Goal: Transaction & Acquisition: Obtain resource

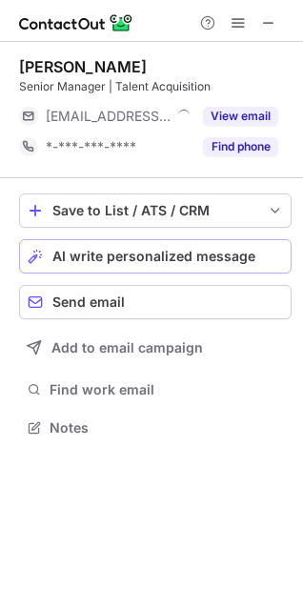
scroll to position [415, 303]
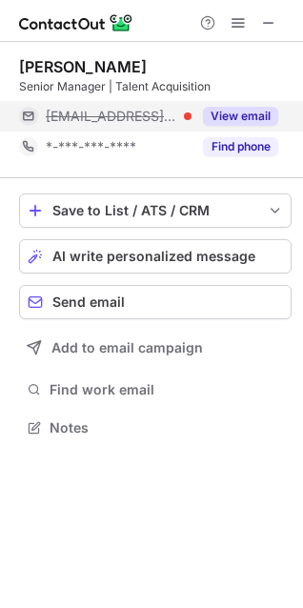
click at [235, 117] on button "View email" at bounding box center [240, 116] width 75 height 19
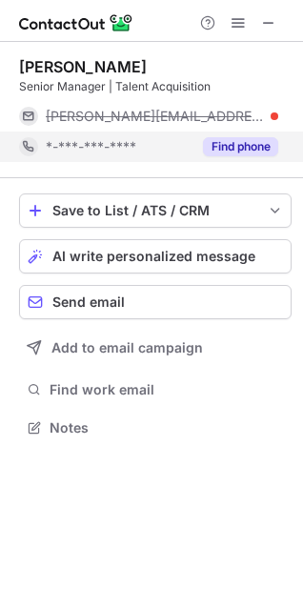
click at [243, 153] on button "Find phone" at bounding box center [240, 146] width 75 height 19
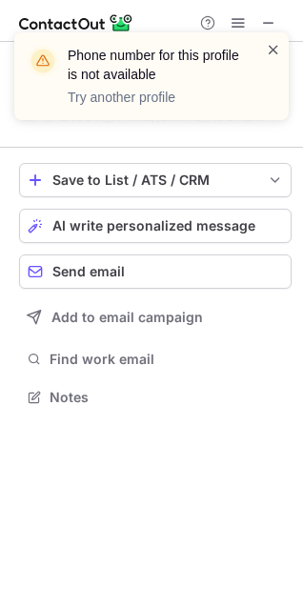
click at [276, 48] on span at bounding box center [273, 49] width 15 height 19
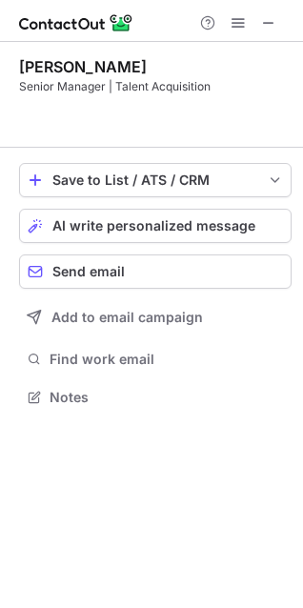
scroll to position [354, 303]
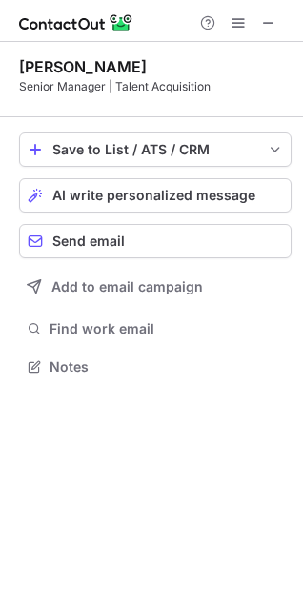
click at [102, 67] on div "[PERSON_NAME]" at bounding box center [155, 66] width 273 height 19
click at [55, 69] on div "[PERSON_NAME]" at bounding box center [83, 66] width 128 height 19
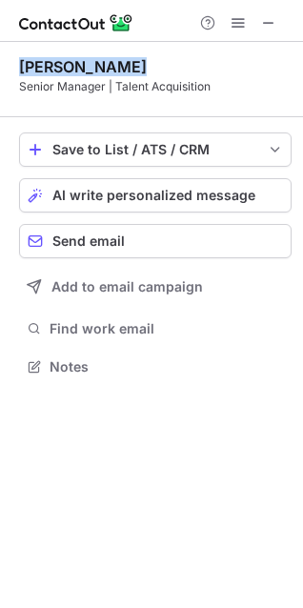
click at [55, 69] on div "[PERSON_NAME]" at bounding box center [83, 66] width 128 height 19
click at [68, 69] on div "[PERSON_NAME]" at bounding box center [83, 66] width 128 height 19
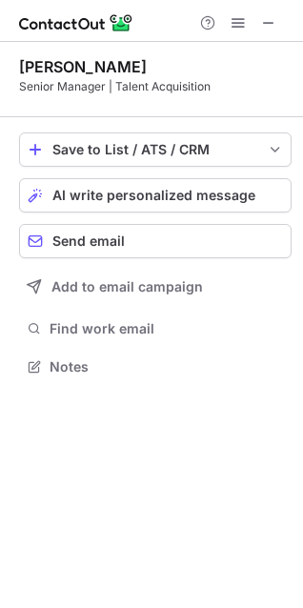
click at [137, 87] on div "Senior Manager | Talent Acquisition" at bounding box center [155, 86] width 273 height 17
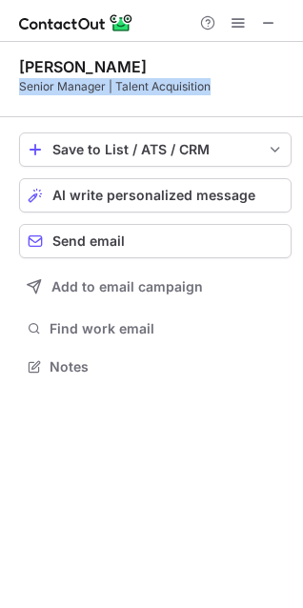
click at [137, 87] on div "Senior Manager | Talent Acquisition" at bounding box center [155, 86] width 273 height 17
click at [277, 152] on span "save-profile-one-click" at bounding box center [275, 149] width 15 height 15
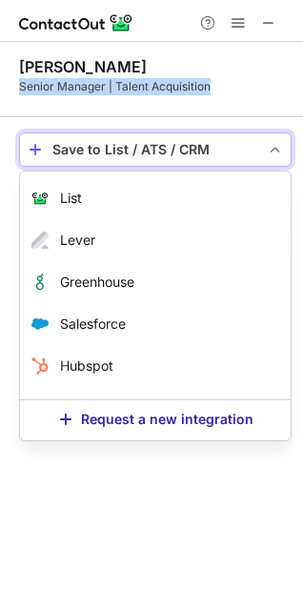
click at [277, 152] on span "save-profile-one-click" at bounding box center [275, 149] width 15 height 15
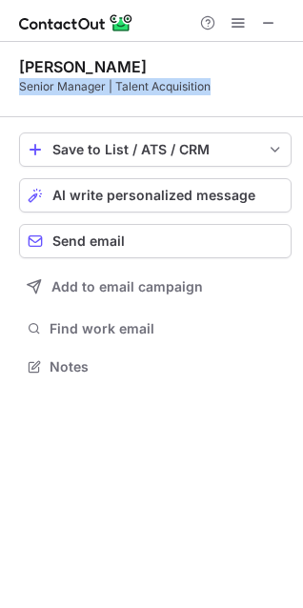
click at [93, 84] on div "Senior Manager | Talent Acquisition" at bounding box center [155, 86] width 273 height 17
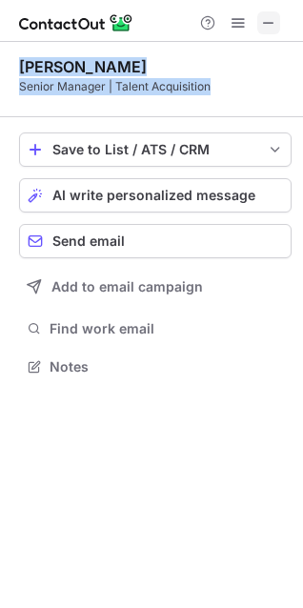
click at [270, 24] on span at bounding box center [268, 22] width 15 height 15
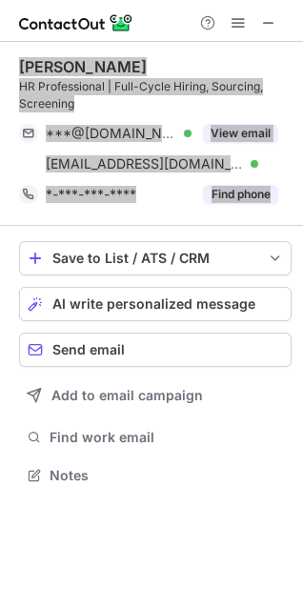
scroll to position [462, 303]
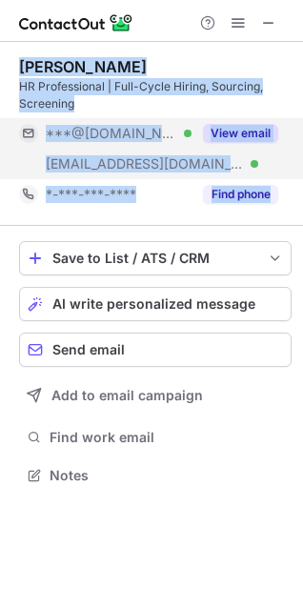
click at [234, 132] on button "View email" at bounding box center [240, 133] width 75 height 19
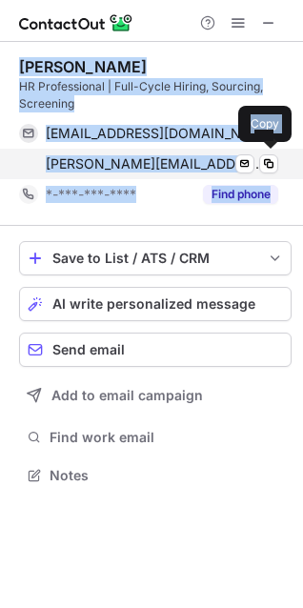
click at [29, 162] on div "[PERSON_NAME][EMAIL_ADDRESS][PERSON_NAME][DOMAIN_NAME] Verified Send email Copy" at bounding box center [148, 164] width 259 height 31
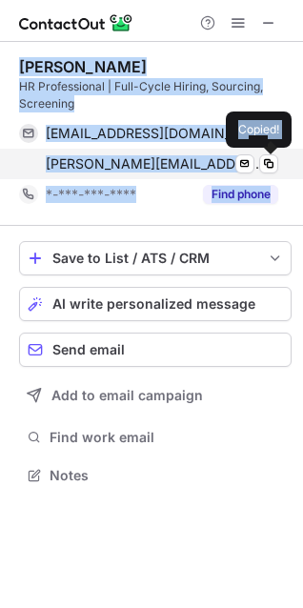
click at [30, 160] on div "[PERSON_NAME][EMAIL_ADDRESS][PERSON_NAME][DOMAIN_NAME] Verified Send email Copi…" at bounding box center [148, 164] width 259 height 31
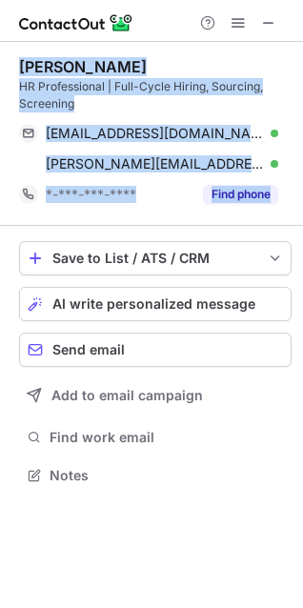
click at [114, 115] on div "[PERSON_NAME] HR Professional | Full-Cycle Hiring, Sourcing, Screening [EMAIL_A…" at bounding box center [155, 133] width 273 height 153
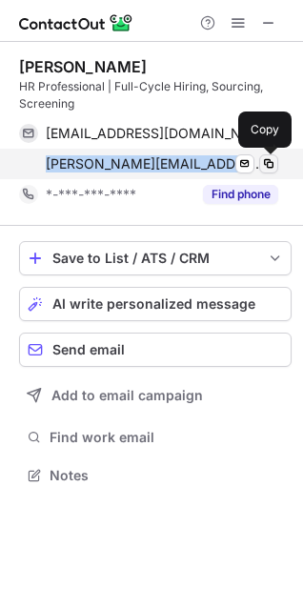
drag, startPoint x: 54, startPoint y: 167, endPoint x: 266, endPoint y: 165, distance: 211.7
click at [266, 165] on div "[PERSON_NAME][EMAIL_ADDRESS][PERSON_NAME][DOMAIN_NAME] Verified Send email Copy" at bounding box center [148, 164] width 259 height 31
copy div "[PERSON_NAME][EMAIL_ADDRESS][PERSON_NAME][DOMAIN_NAME] Verified Send email"
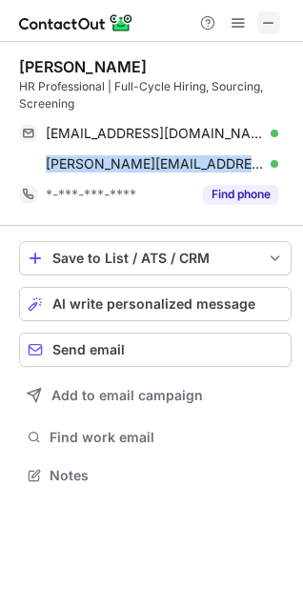
click at [271, 24] on span at bounding box center [268, 22] width 15 height 15
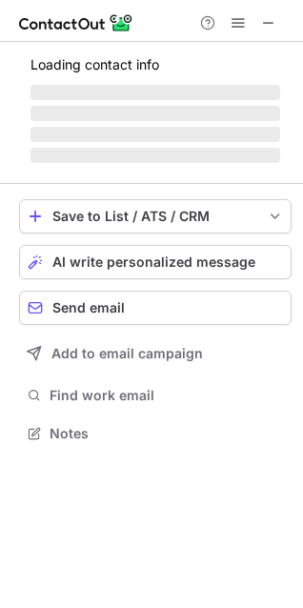
scroll to position [415, 303]
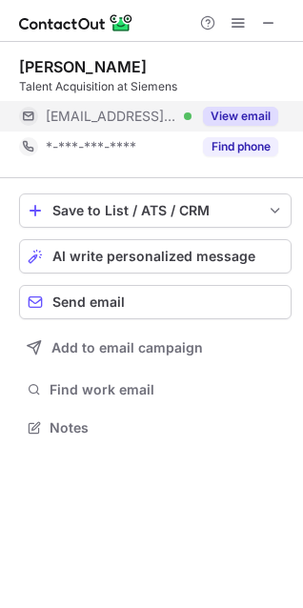
click at [240, 113] on button "View email" at bounding box center [240, 116] width 75 height 19
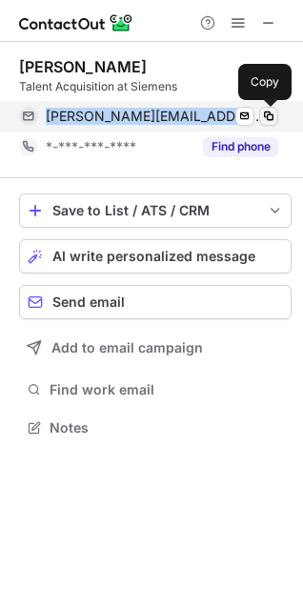
drag, startPoint x: 46, startPoint y: 116, endPoint x: 264, endPoint y: 116, distance: 218.3
click at [264, 116] on div "[PERSON_NAME][EMAIL_ADDRESS][PERSON_NAME][DOMAIN_NAME] Verified Send email Copy" at bounding box center [148, 116] width 259 height 31
click at [265, 117] on span at bounding box center [268, 116] width 15 height 15
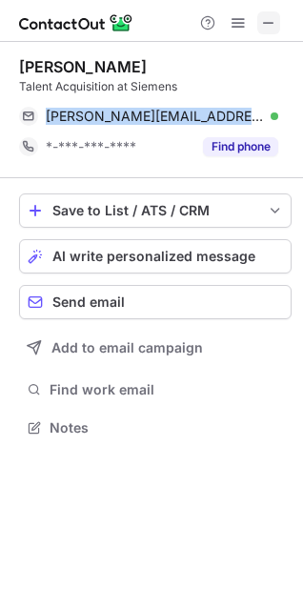
click at [276, 25] on span at bounding box center [268, 22] width 15 height 15
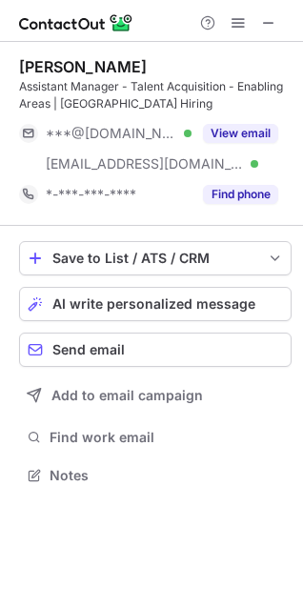
scroll to position [462, 303]
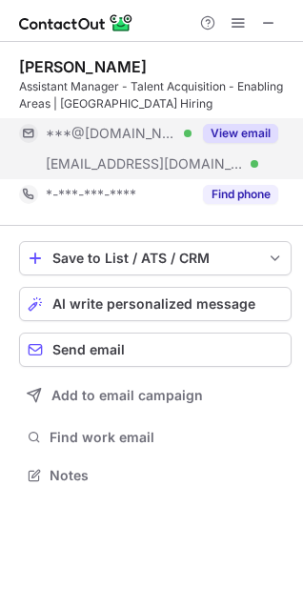
click at [247, 133] on button "View email" at bounding box center [240, 133] width 75 height 19
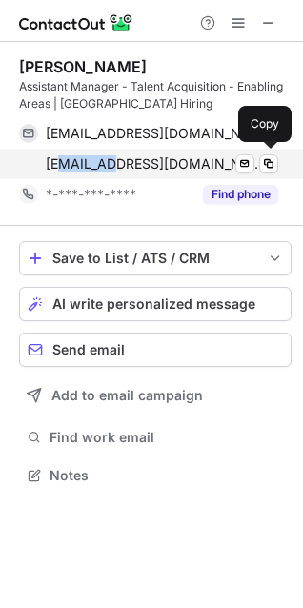
drag, startPoint x: 63, startPoint y: 168, endPoint x: 111, endPoint y: 167, distance: 47.7
click at [111, 167] on span "[EMAIL_ADDRESS][DOMAIN_NAME]" at bounding box center [155, 163] width 218 height 17
click at [271, 162] on span at bounding box center [268, 163] width 15 height 15
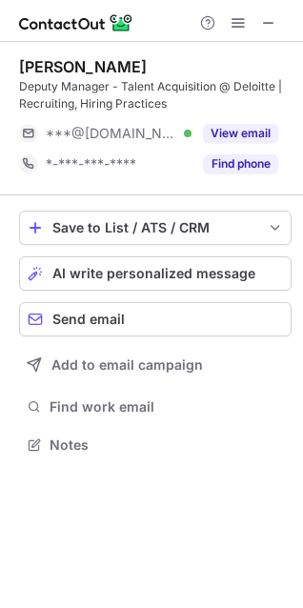
scroll to position [432, 303]
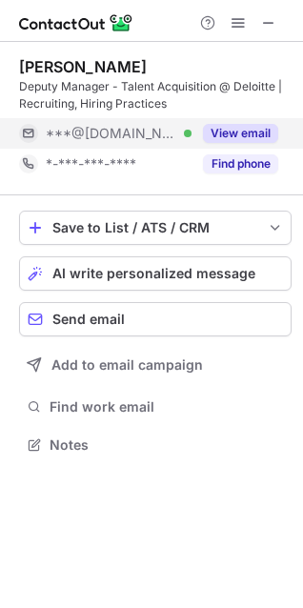
click at [234, 130] on button "View email" at bounding box center [240, 133] width 75 height 19
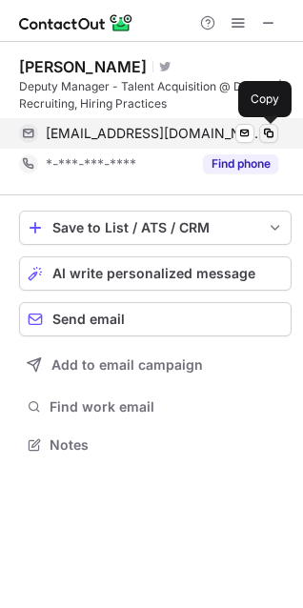
click at [271, 133] on span at bounding box center [268, 133] width 15 height 15
click at [266, 137] on span at bounding box center [268, 133] width 15 height 15
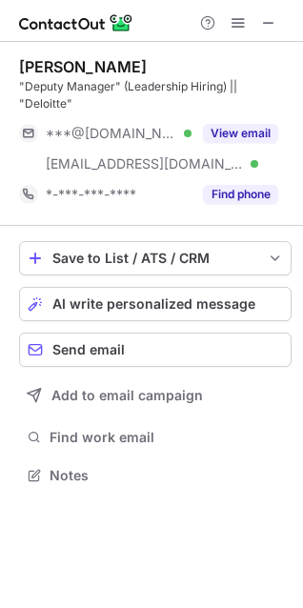
scroll to position [462, 303]
click at [263, 22] on span at bounding box center [268, 22] width 15 height 15
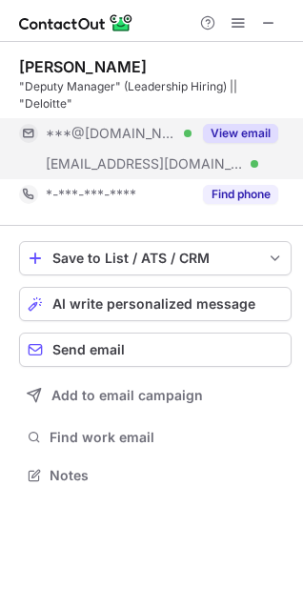
click at [235, 129] on button "View email" at bounding box center [240, 133] width 75 height 19
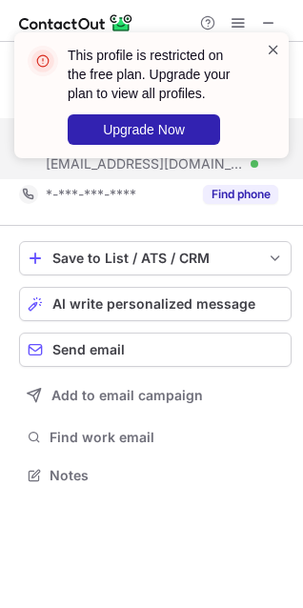
click at [269, 49] on span at bounding box center [273, 49] width 15 height 19
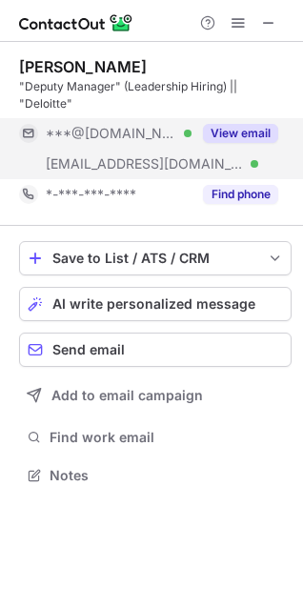
click at [236, 133] on div "This profile is restricted on the free plan. Upgrade your plan to view all prof…" at bounding box center [151, 304] width 303 height 608
click at [236, 133] on button "View email" at bounding box center [240, 133] width 75 height 19
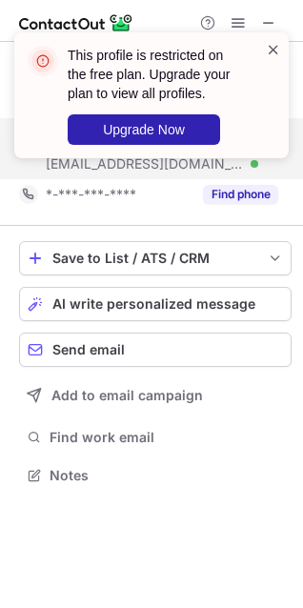
click at [273, 44] on span at bounding box center [273, 49] width 15 height 19
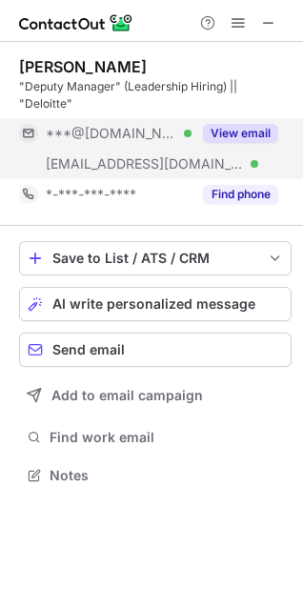
click at [82, 165] on span "[EMAIL_ADDRESS][DOMAIN_NAME]" at bounding box center [145, 163] width 198 height 17
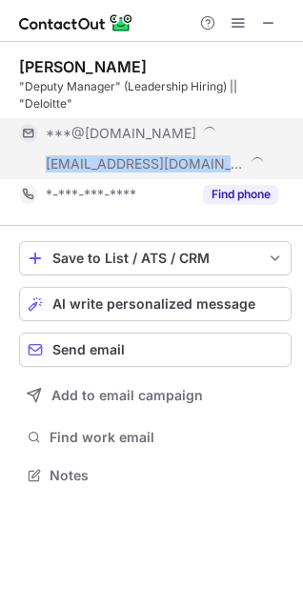
click at [82, 165] on span "[EMAIL_ADDRESS][DOMAIN_NAME]" at bounding box center [145, 163] width 198 height 17
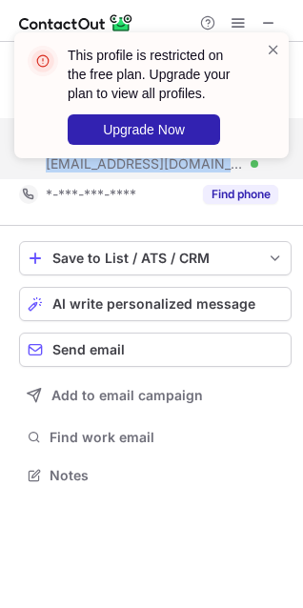
click at [82, 165] on div "This profile is restricted on the free plan. Upgrade your plan to view all prof…" at bounding box center [151, 304] width 303 height 608
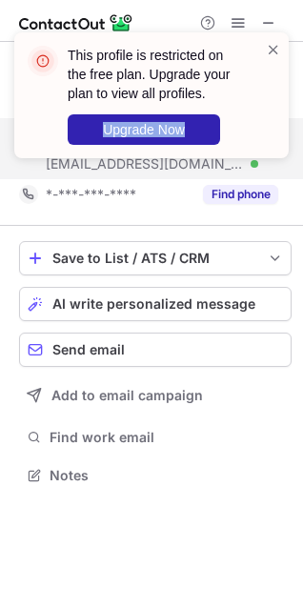
click at [82, 165] on div "This profile is restricted on the free plan. Upgrade your plan to view all prof…" at bounding box center [151, 102] width 305 height 179
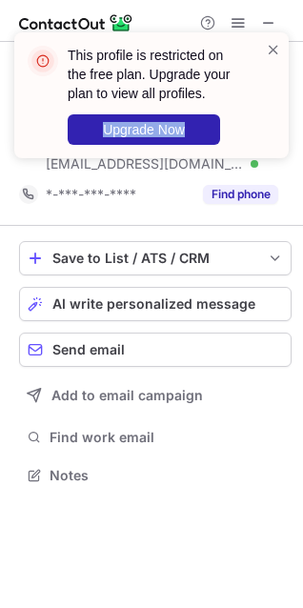
drag, startPoint x: 274, startPoint y: 51, endPoint x: 265, endPoint y: 71, distance: 20.9
click at [274, 51] on span at bounding box center [273, 49] width 15 height 19
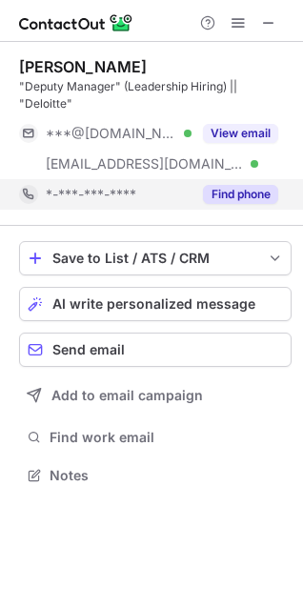
click at [222, 194] on button "Find phone" at bounding box center [240, 194] width 75 height 19
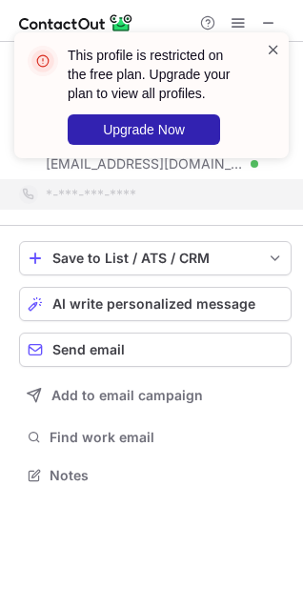
click at [275, 51] on span at bounding box center [273, 49] width 15 height 19
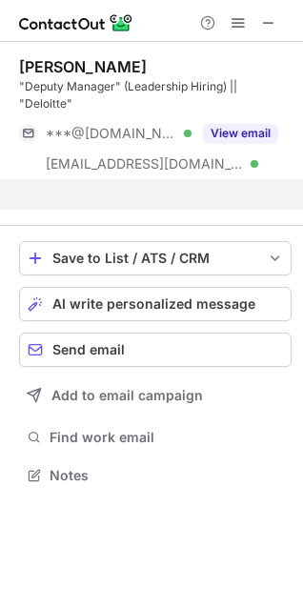
scroll to position [432, 303]
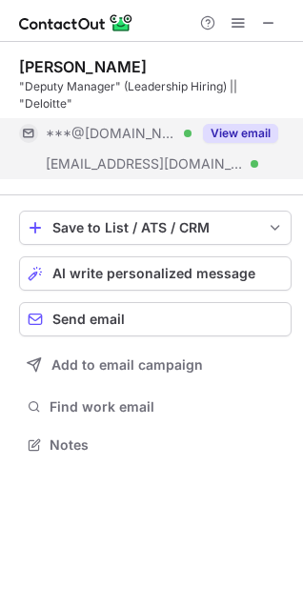
click at [217, 131] on button "View email" at bounding box center [240, 133] width 75 height 19
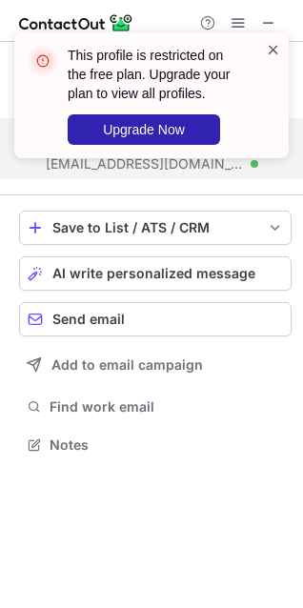
click at [279, 46] on span at bounding box center [273, 49] width 15 height 19
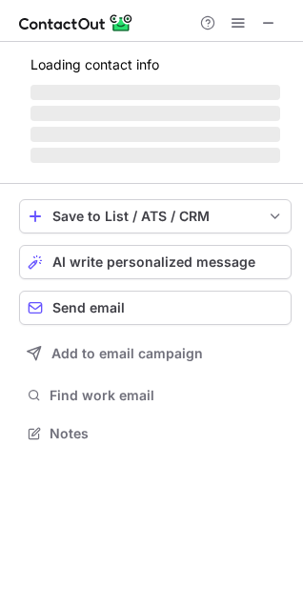
scroll to position [462, 303]
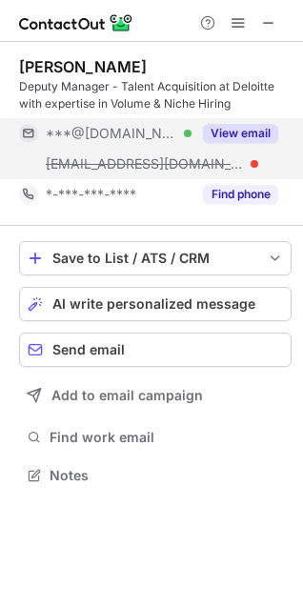
click at [251, 135] on button "View email" at bounding box center [240, 133] width 75 height 19
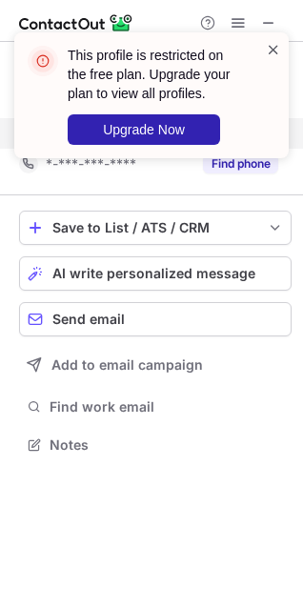
scroll to position [432, 303]
click at [277, 46] on span at bounding box center [273, 49] width 15 height 19
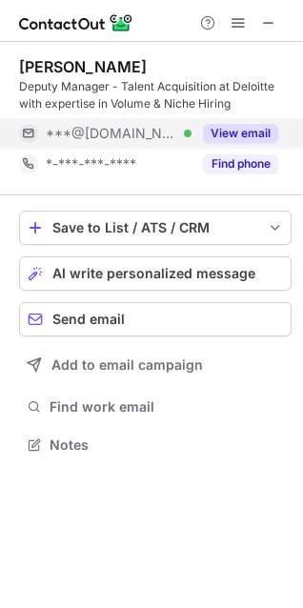
click at [239, 135] on button "View email" at bounding box center [240, 133] width 75 height 19
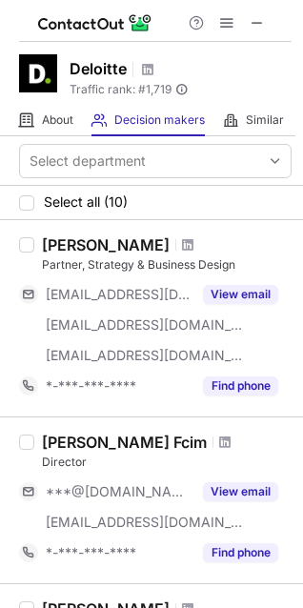
click at [257, 20] on span at bounding box center [257, 22] width 15 height 15
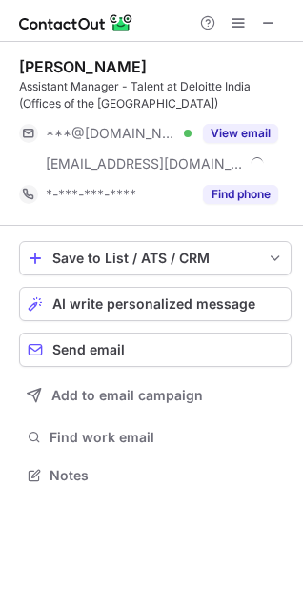
scroll to position [462, 303]
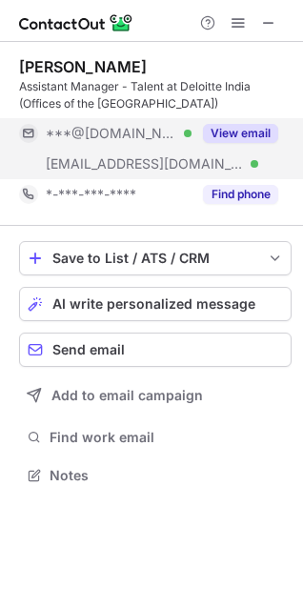
click at [231, 135] on button "View email" at bounding box center [240, 133] width 75 height 19
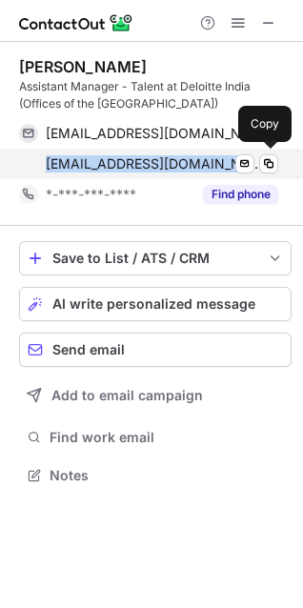
drag, startPoint x: 35, startPoint y: 163, endPoint x: 199, endPoint y: 153, distance: 164.3
click at [199, 153] on div "[EMAIL_ADDRESS][DOMAIN_NAME] Verified Send email Copy" at bounding box center [148, 164] width 259 height 31
copy span "[EMAIL_ADDRESS][DOMAIN_NAME]"
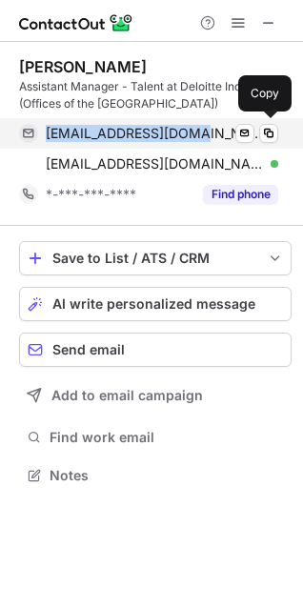
drag, startPoint x: 43, startPoint y: 135, endPoint x: 196, endPoint y: 138, distance: 153.5
click at [196, 138] on div "[EMAIL_ADDRESS][DOMAIN_NAME] Verified Send email Copy" at bounding box center [148, 133] width 259 height 31
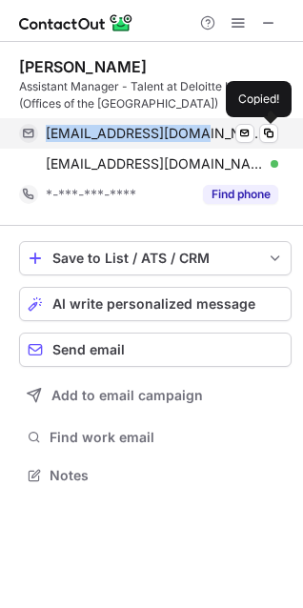
copy span "[EMAIL_ADDRESS][DOMAIN_NAME]"
click at [196, 138] on div "[EMAIL_ADDRESS][DOMAIN_NAME] Verified" at bounding box center [162, 133] width 233 height 17
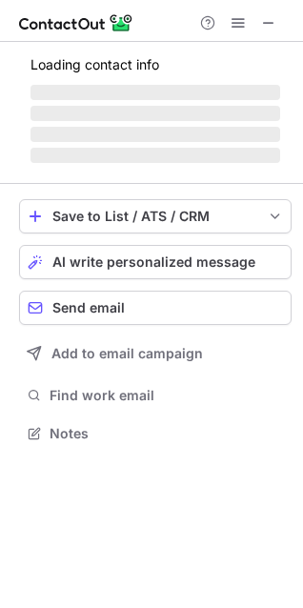
scroll to position [415, 303]
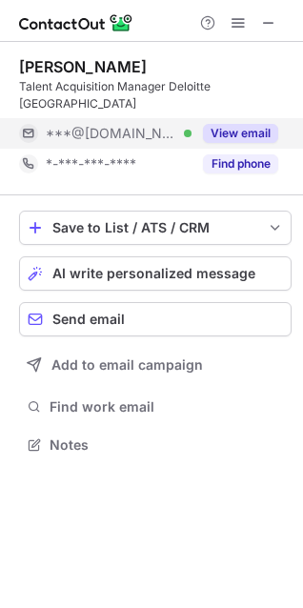
click at [229, 124] on button "View email" at bounding box center [240, 133] width 75 height 19
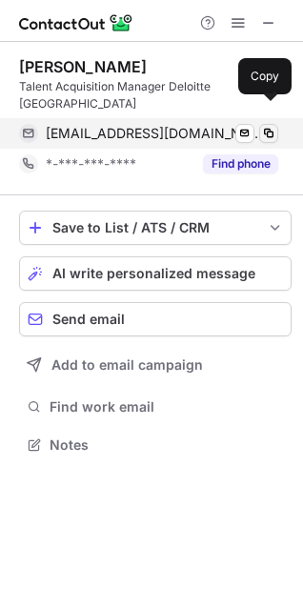
click at [267, 126] on span at bounding box center [268, 133] width 15 height 15
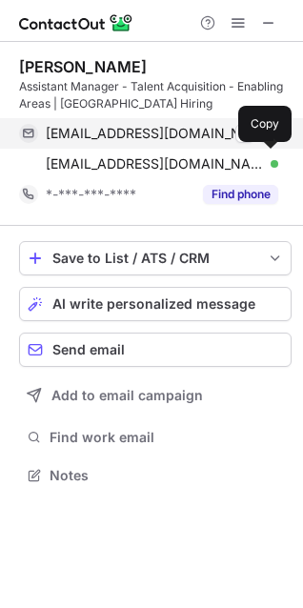
scroll to position [462, 303]
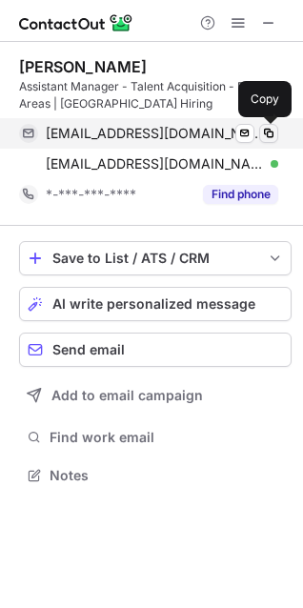
click at [272, 131] on span at bounding box center [268, 133] width 15 height 15
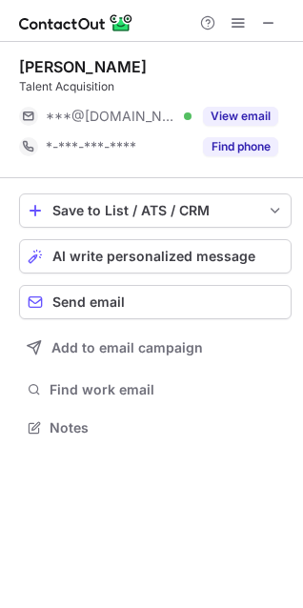
scroll to position [415, 303]
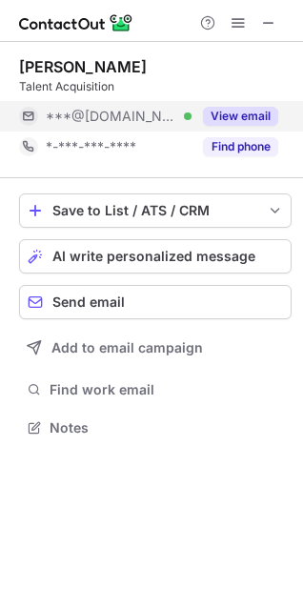
click at [237, 117] on button "View email" at bounding box center [240, 116] width 75 height 19
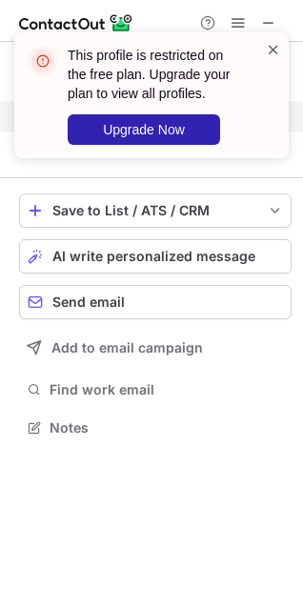
click at [277, 49] on span at bounding box center [273, 49] width 15 height 19
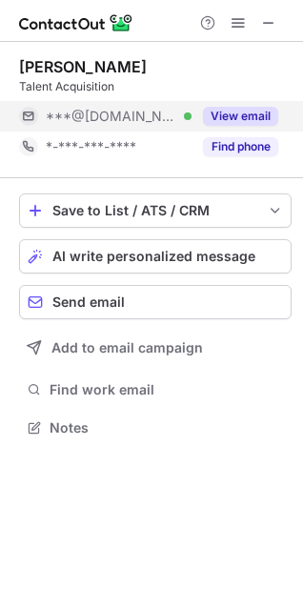
click at [237, 141] on div "This profile is restricted on the free plan. Upgrade your plan to view all prof…" at bounding box center [155, 95] width 175 height 99
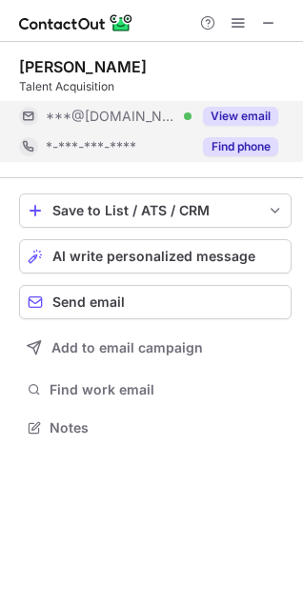
click at [235, 144] on button "Find phone" at bounding box center [240, 146] width 75 height 19
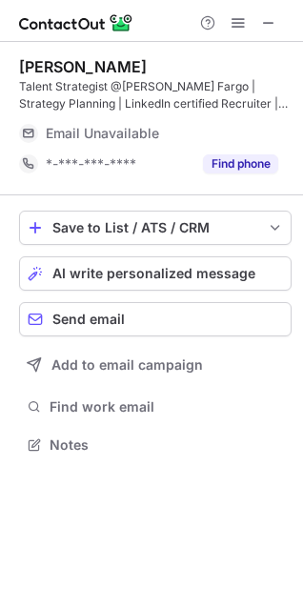
scroll to position [432, 303]
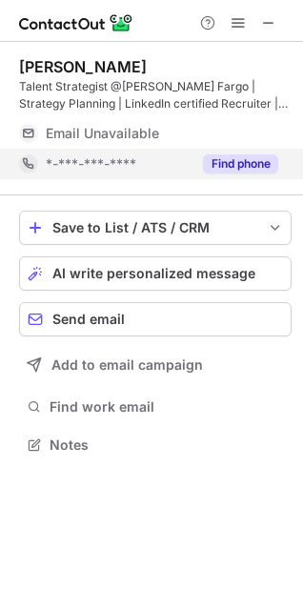
click at [233, 163] on button "Find phone" at bounding box center [240, 163] width 75 height 19
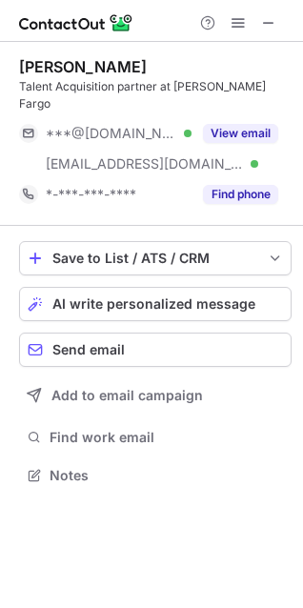
scroll to position [445, 303]
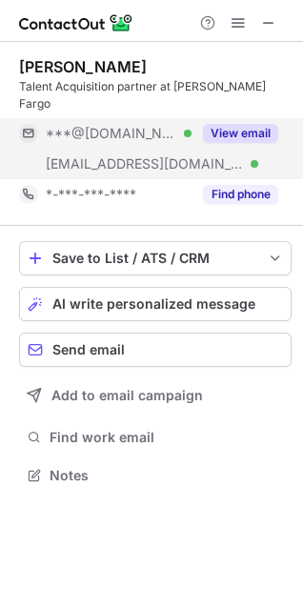
click at [235, 124] on button "View email" at bounding box center [240, 133] width 75 height 19
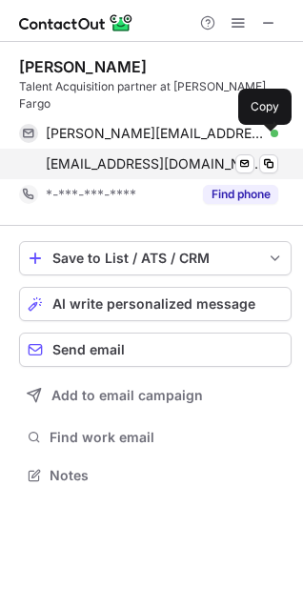
click at [274, 156] on span at bounding box center [268, 163] width 15 height 15
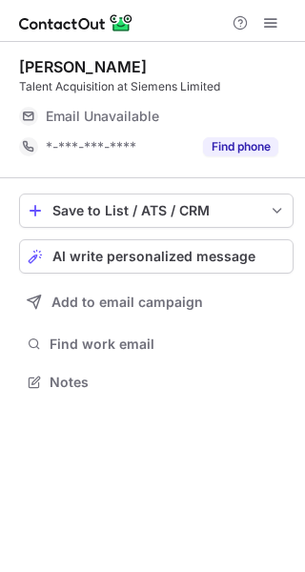
scroll to position [375, 305]
